Goal: Find specific page/section: Find specific page/section

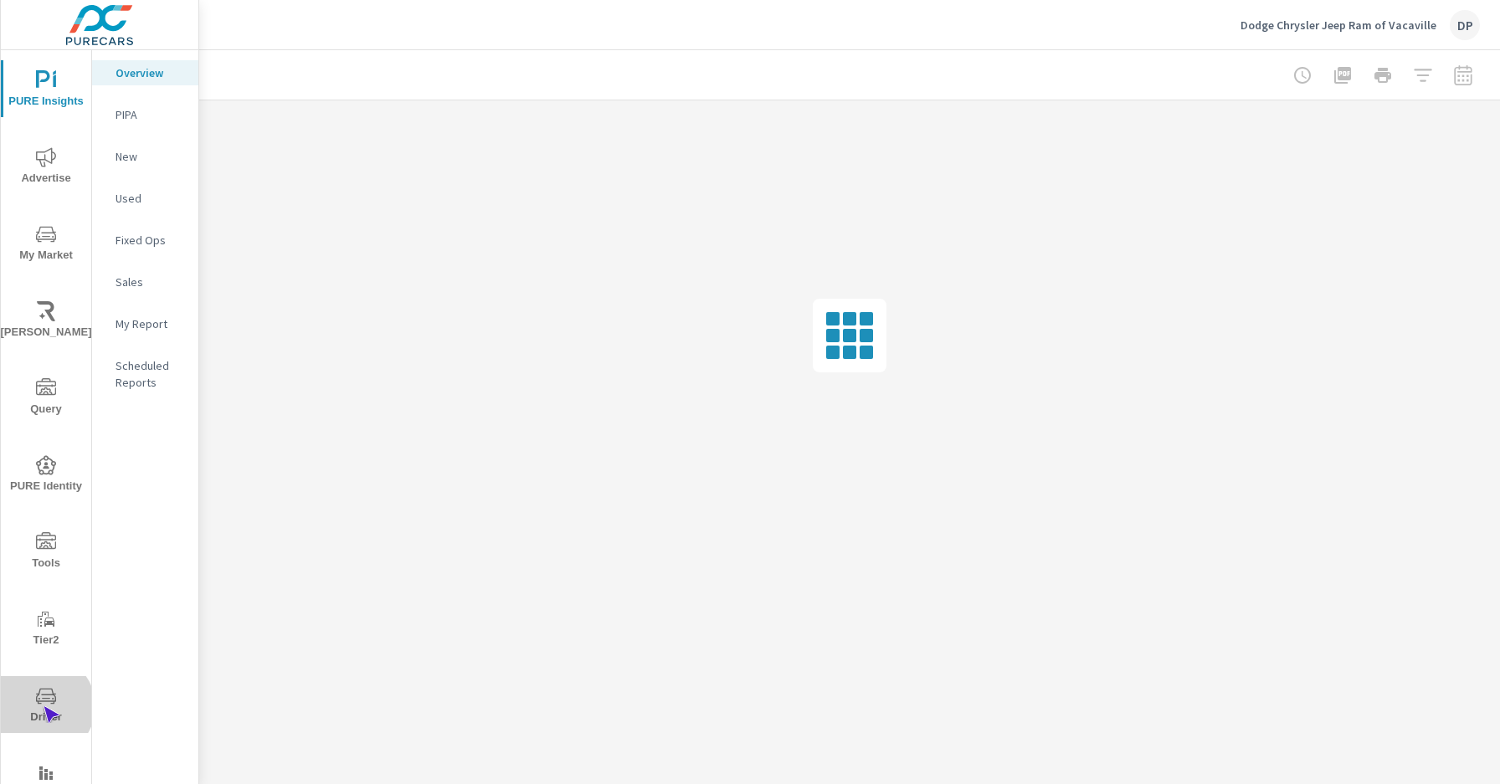
click at [43, 707] on span "Driver" at bounding box center [46, 706] width 80 height 41
